Goal: Transaction & Acquisition: Purchase product/service

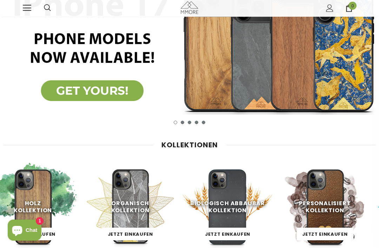
scroll to position [99, 0]
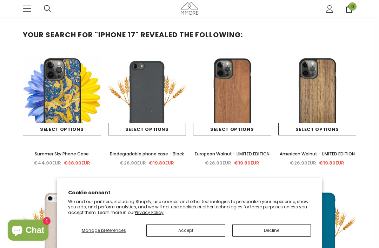
click at [258, 127] on link "Select options" at bounding box center [232, 129] width 78 height 13
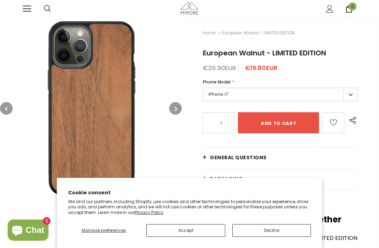
click at [348, 93] on label "iPhone 17" at bounding box center [280, 95] width 155 height 14
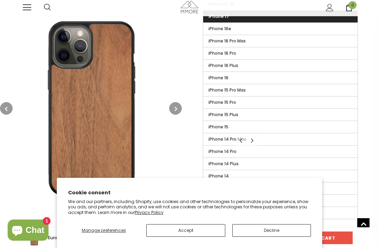
scroll to position [335, 0]
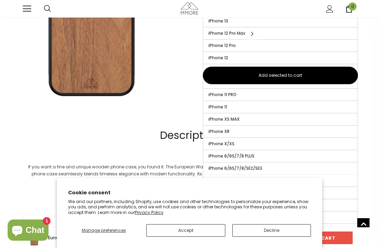
click at [295, 167] on label "iPhone 6/6S/7/8/SE2/SE3" at bounding box center [280, 169] width 155 height 12
click at [0, 0] on input "iPhone 6/6S/7/8/SE2/SE3" at bounding box center [0, 0] width 0 height 0
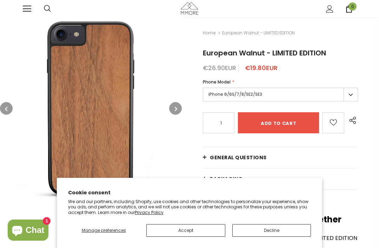
click at [179, 99] on img at bounding box center [91, 109] width 182 height 182
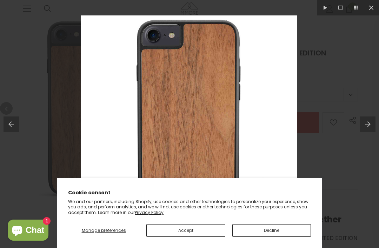
click at [172, 112] on button "button" at bounding box center [175, 108] width 13 height 13
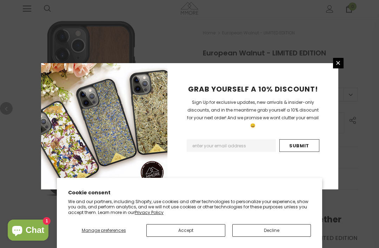
click at [339, 66] on icon at bounding box center [338, 63] width 6 height 6
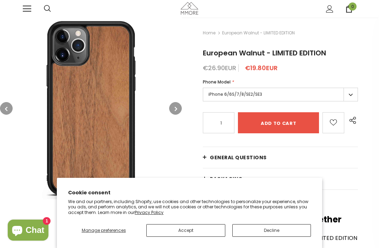
click at [293, 230] on button "Decline" at bounding box center [272, 230] width 79 height 13
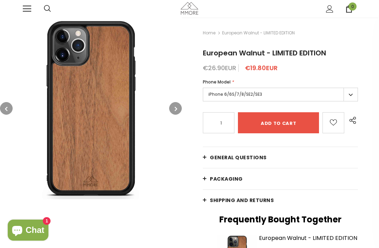
click at [174, 110] on button "button" at bounding box center [175, 108] width 13 height 13
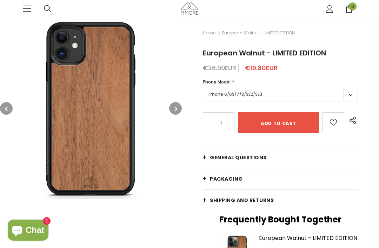
click at [170, 107] on button "button" at bounding box center [175, 108] width 13 height 13
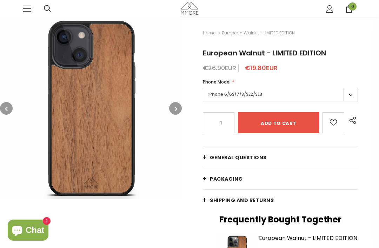
click at [179, 109] on button "button" at bounding box center [175, 108] width 13 height 13
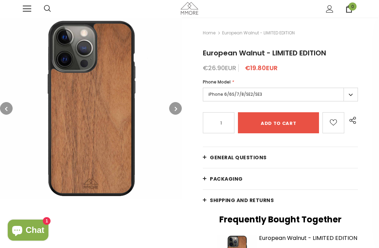
click at [176, 108] on icon "button" at bounding box center [176, 108] width 2 height 7
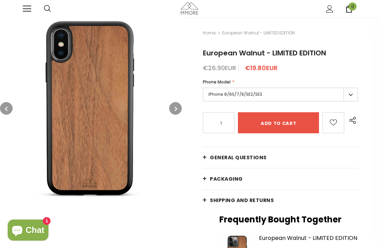
click at [178, 109] on button "button" at bounding box center [175, 108] width 13 height 13
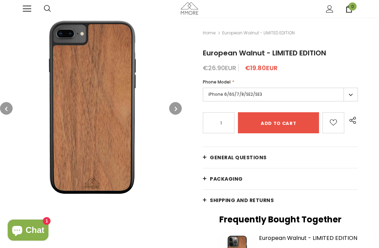
click at [179, 110] on button "button" at bounding box center [175, 108] width 13 height 13
click at [181, 106] on button "button" at bounding box center [175, 108] width 13 height 13
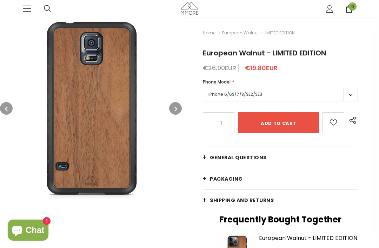
click at [178, 102] on img at bounding box center [91, 109] width 182 height 182
click at [181, 109] on button "button" at bounding box center [175, 108] width 13 height 13
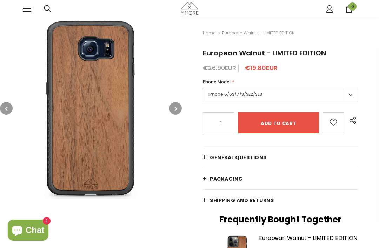
click at [179, 108] on button "button" at bounding box center [175, 108] width 13 height 13
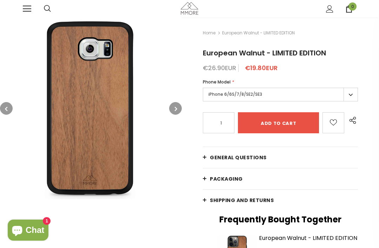
click at [178, 107] on button "button" at bounding box center [175, 108] width 13 height 13
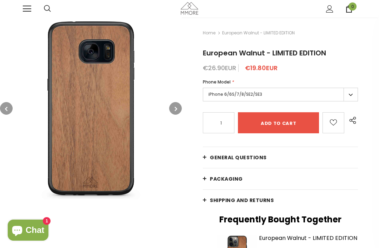
click at [181, 107] on button "button" at bounding box center [175, 108] width 13 height 13
click at [181, 111] on button "button" at bounding box center [175, 108] width 13 height 13
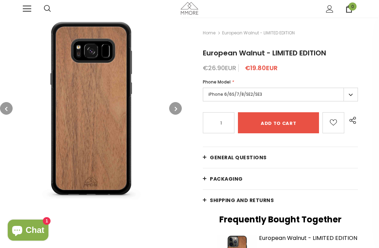
click at [179, 107] on button "button" at bounding box center [175, 108] width 13 height 13
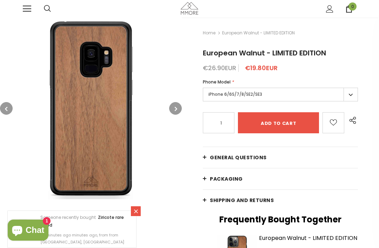
click at [180, 108] on button "button" at bounding box center [175, 108] width 13 height 13
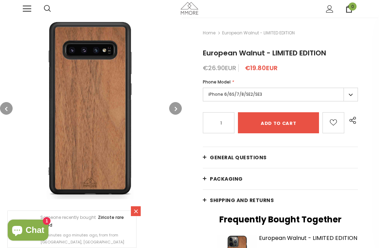
click at [181, 109] on button "button" at bounding box center [175, 108] width 13 height 13
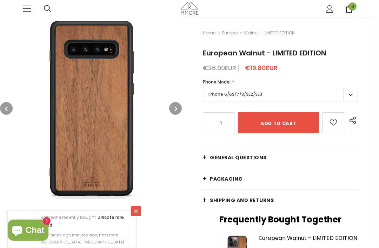
click at [181, 109] on button "button" at bounding box center [175, 108] width 13 height 13
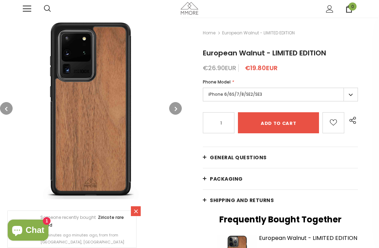
click at [179, 110] on button "button" at bounding box center [175, 108] width 13 height 13
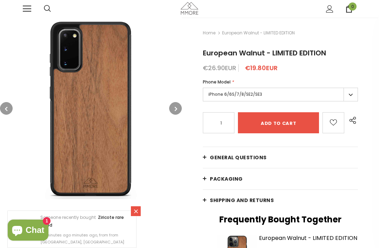
click at [180, 108] on button "button" at bounding box center [175, 108] width 13 height 13
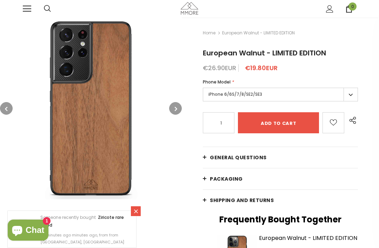
click at [178, 110] on button "button" at bounding box center [175, 108] width 13 height 13
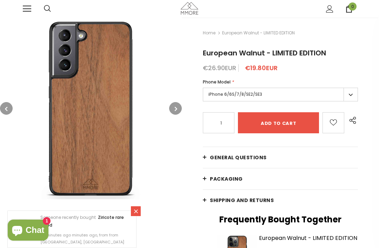
click at [178, 108] on button "button" at bounding box center [175, 108] width 13 height 13
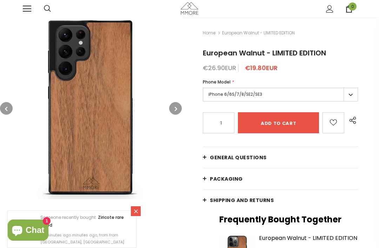
click at [179, 103] on button "button" at bounding box center [175, 108] width 13 height 13
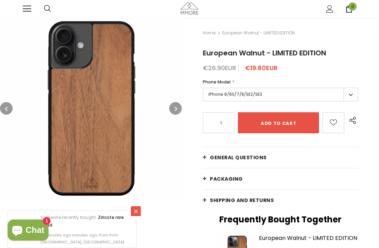
click at [180, 102] on img at bounding box center [91, 109] width 182 height 182
click at [241, 159] on span "General Questions" at bounding box center [238, 157] width 57 height 7
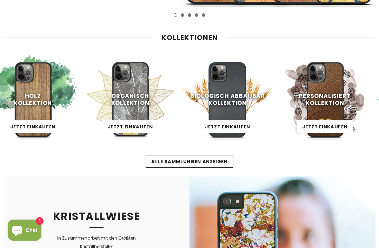
scroll to position [163, 0]
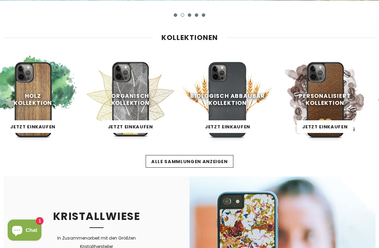
click at [19, 123] on link "Jetzt einkaufen" at bounding box center [33, 126] width 57 height 13
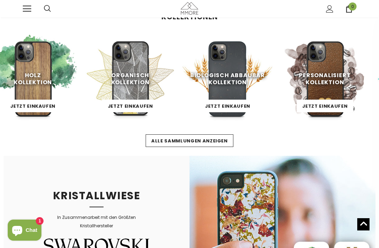
click at [248, 105] on span "Jetzt einkaufen" at bounding box center [227, 106] width 45 height 7
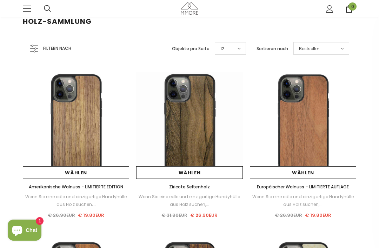
scroll to position [21, 0]
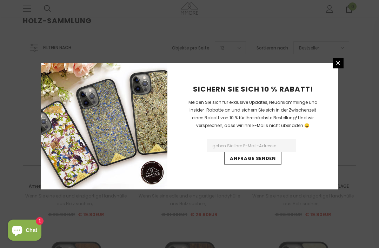
click at [341, 69] on link at bounding box center [338, 63] width 11 height 11
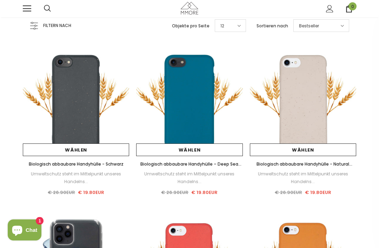
scroll to position [43, 0]
click at [228, 150] on link "Wählen" at bounding box center [189, 150] width 106 height 13
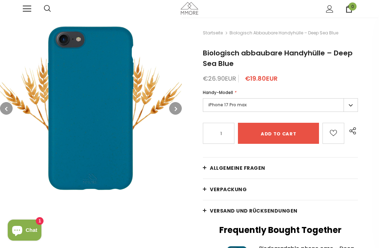
click at [348, 106] on label "iPhone 17 Pro max" at bounding box center [280, 105] width 155 height 14
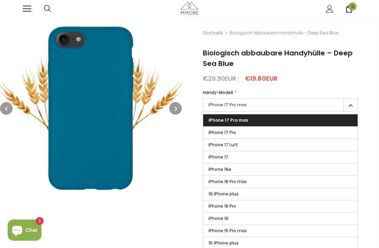
click at [349, 104] on label "iPhone 17 Pro max" at bounding box center [280, 105] width 155 height 14
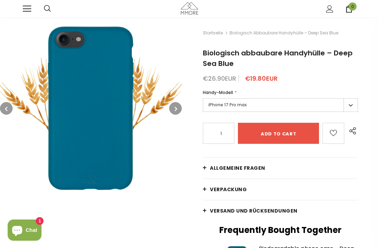
scroll to position [5, 0]
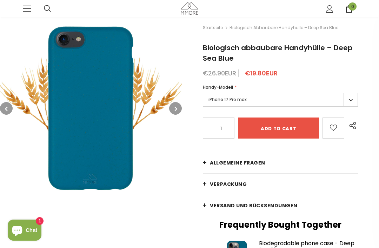
click at [351, 98] on label "iPhone 17 Pro max" at bounding box center [280, 100] width 155 height 14
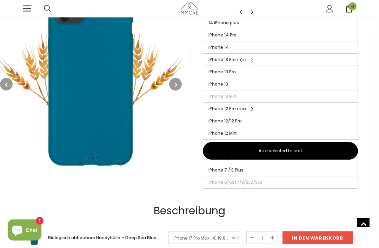
scroll to position [270, 0]
click at [336, 214] on div "Beschreibung" at bounding box center [190, 211] width 334 height 11
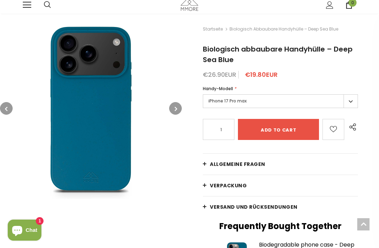
scroll to position [0, 0]
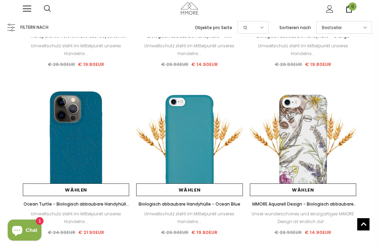
scroll to position [516, 0]
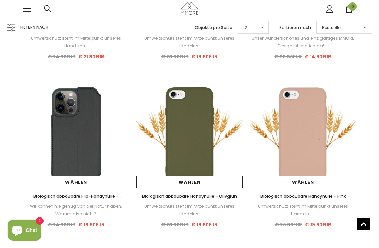
click at [161, 185] on link "Wählen" at bounding box center [189, 182] width 106 height 13
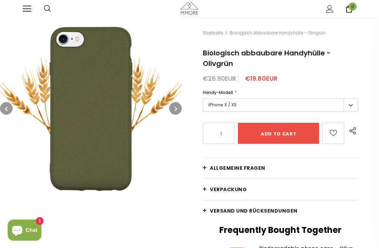
click at [351, 106] on label "iPhone X / XS" at bounding box center [280, 105] width 155 height 14
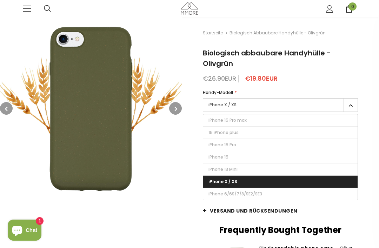
click at [351, 211] on link "Versand und Rücksendungen" at bounding box center [280, 211] width 155 height 21
click at [348, 107] on label "iPhone X / XS" at bounding box center [280, 105] width 155 height 14
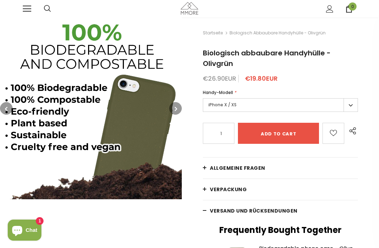
click at [172, 112] on button "button" at bounding box center [175, 108] width 13 height 13
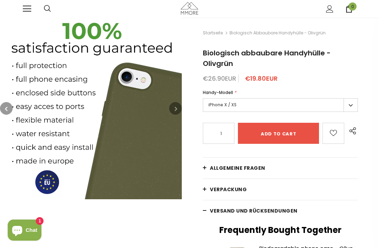
click at [173, 110] on button "button" at bounding box center [175, 108] width 13 height 13
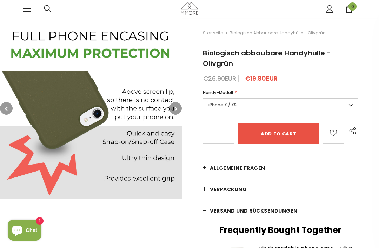
click at [171, 107] on button "button" at bounding box center [175, 108] width 13 height 13
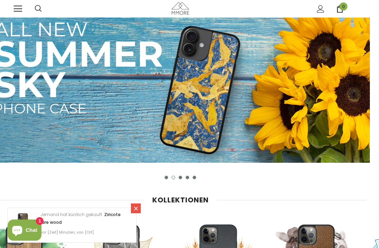
scroll to position [0, 19]
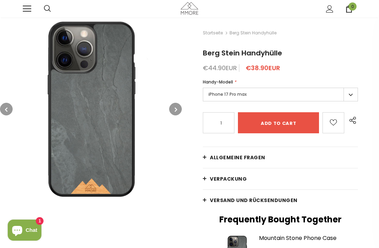
click at [357, 92] on label "iPhone 17 Pro max" at bounding box center [280, 95] width 155 height 14
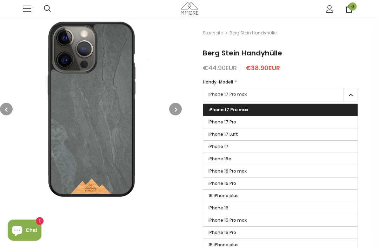
click at [350, 95] on label "iPhone 17 Pro max" at bounding box center [280, 95] width 155 height 14
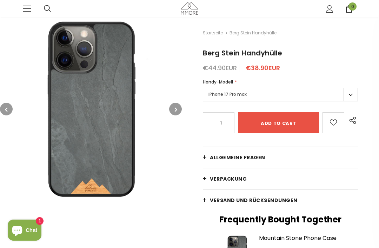
click at [354, 92] on label "iPhone 17 Pro max" at bounding box center [280, 95] width 155 height 14
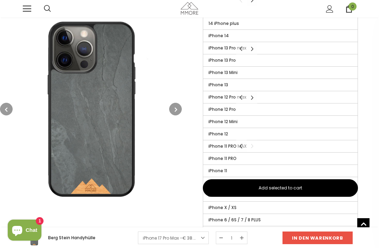
scroll to position [308, 0]
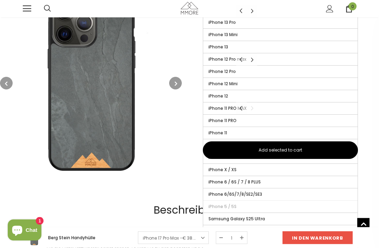
click at [300, 195] on label "iPhone 6/6S/7/8/SE2/SE3" at bounding box center [280, 195] width 155 height 12
click at [0, 0] on input "iPhone 6/6S/7/8/SE2/SE3" at bounding box center [0, 0] width 0 height 0
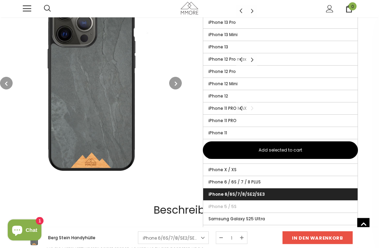
scroll to position [309, 0]
click at [308, 197] on label "iPhone 6/6S/7/8/SE2/SE3" at bounding box center [280, 195] width 155 height 12
click at [0, 0] on input "iPhone 6/6S/7/8/SE2/SE3" at bounding box center [0, 0] width 0 height 0
click at [268, 196] on label "iPhone 6/6S/7/8/SE2/SE3" at bounding box center [280, 195] width 155 height 12
click at [0, 0] on input "iPhone 6/6S/7/8/SE2/SE3" at bounding box center [0, 0] width 0 height 0
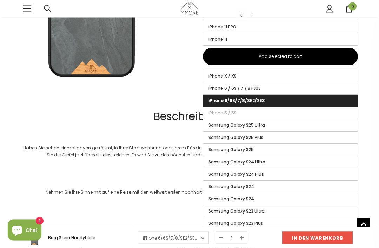
scroll to position [357, 0]
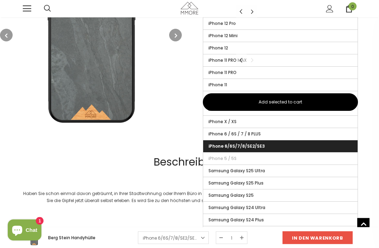
click at [296, 146] on label "iPhone 6/6S/7/8/SE2/SE3" at bounding box center [280, 147] width 155 height 12
click at [0, 0] on input "iPhone 6/6S/7/8/SE2/SE3" at bounding box center [0, 0] width 0 height 0
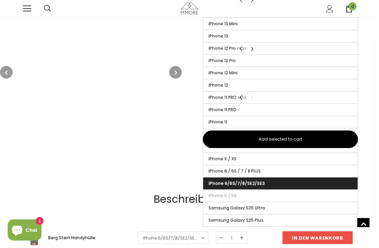
scroll to position [320, 0]
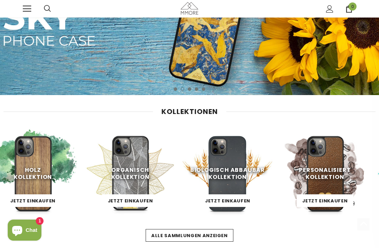
scroll to position [84, 0]
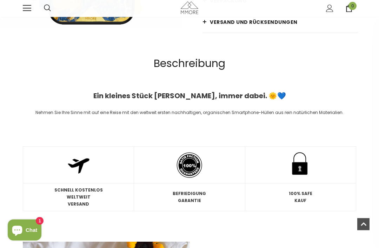
scroll to position [29, 0]
